Goal: Find contact information: Find contact information

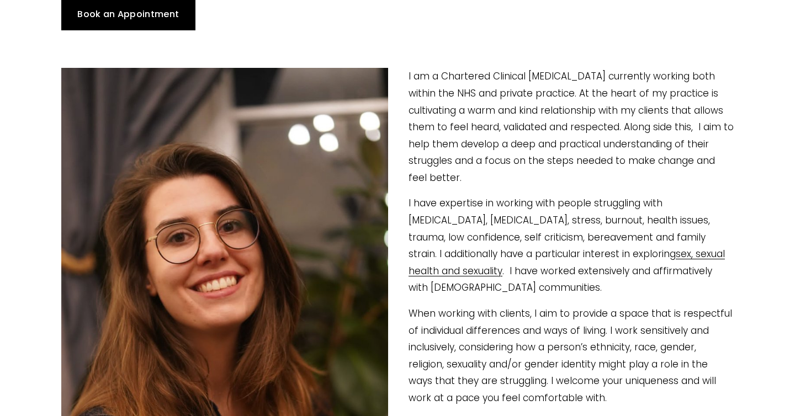
scroll to position [194, 0]
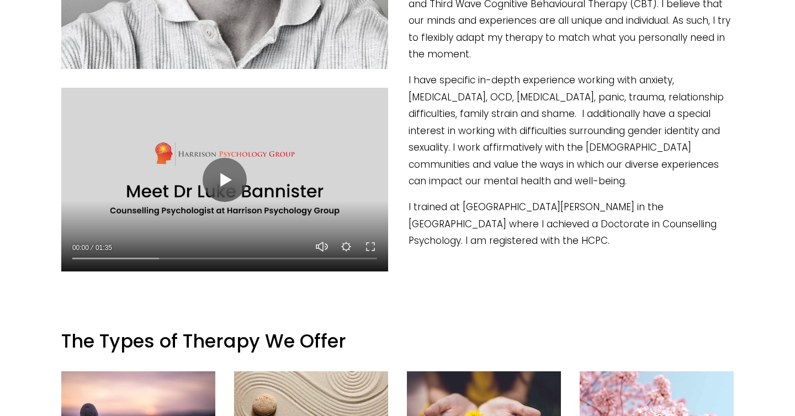
scroll to position [303, 0]
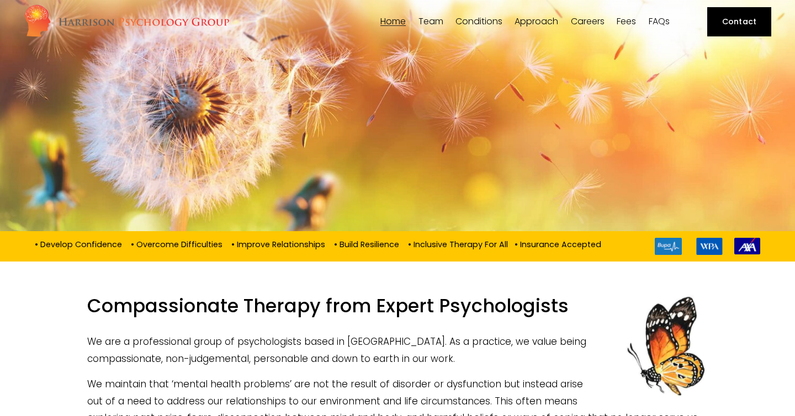
scroll to position [33, 0]
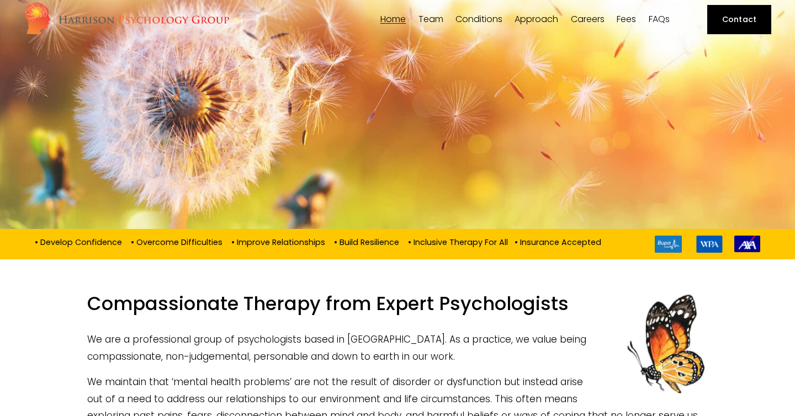
click at [711, 31] on link "Contact" at bounding box center [739, 19] width 64 height 29
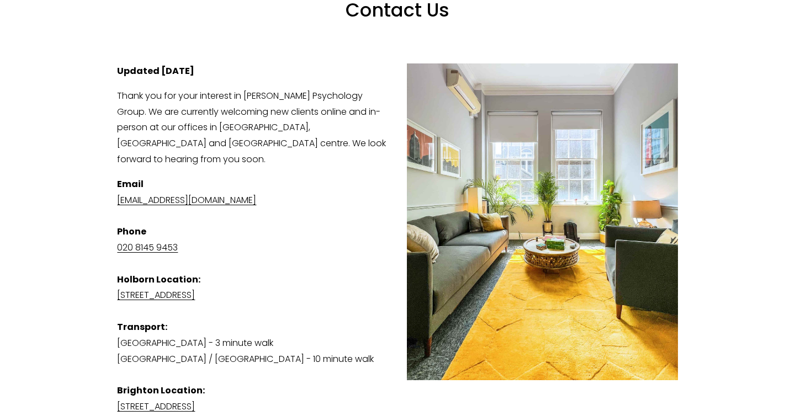
scroll to position [181, 0]
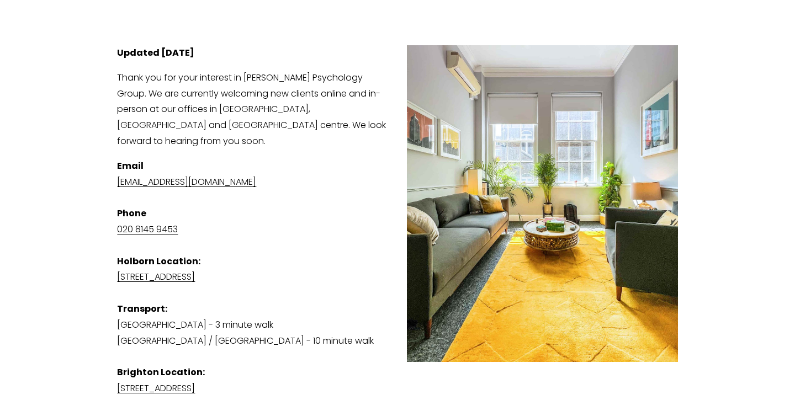
drag, startPoint x: 287, startPoint y: 258, endPoint x: 245, endPoint y: 258, distance: 42.0
click at [245, 258] on p "Email admin@harrisonpsychologygroup.com Phone 020 8145 9453 Holborn Location: S…" at bounding box center [397, 278] width 561 height 239
copy link "WC1A 2DA"
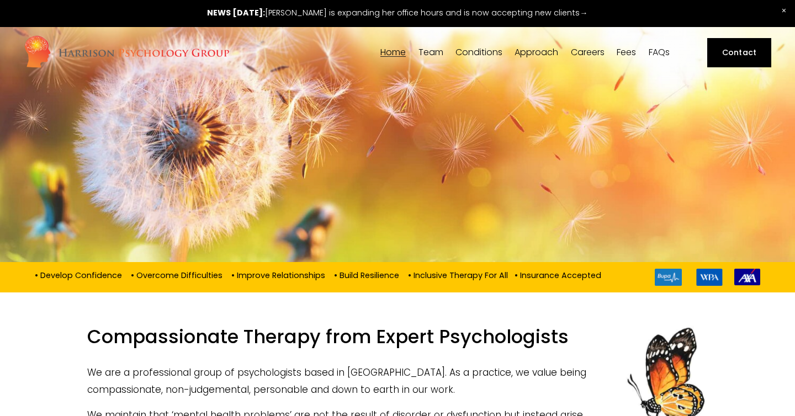
click at [0, 0] on span "[PERSON_NAME]" at bounding box center [0, 0] width 0 height 0
